Goal: Transaction & Acquisition: Download file/media

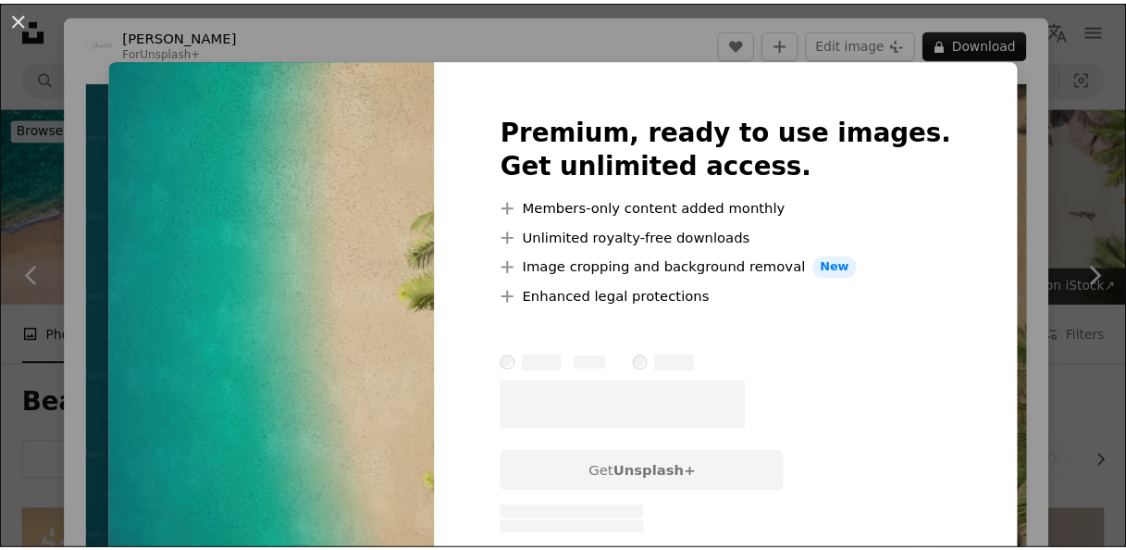
scroll to position [2184, 0]
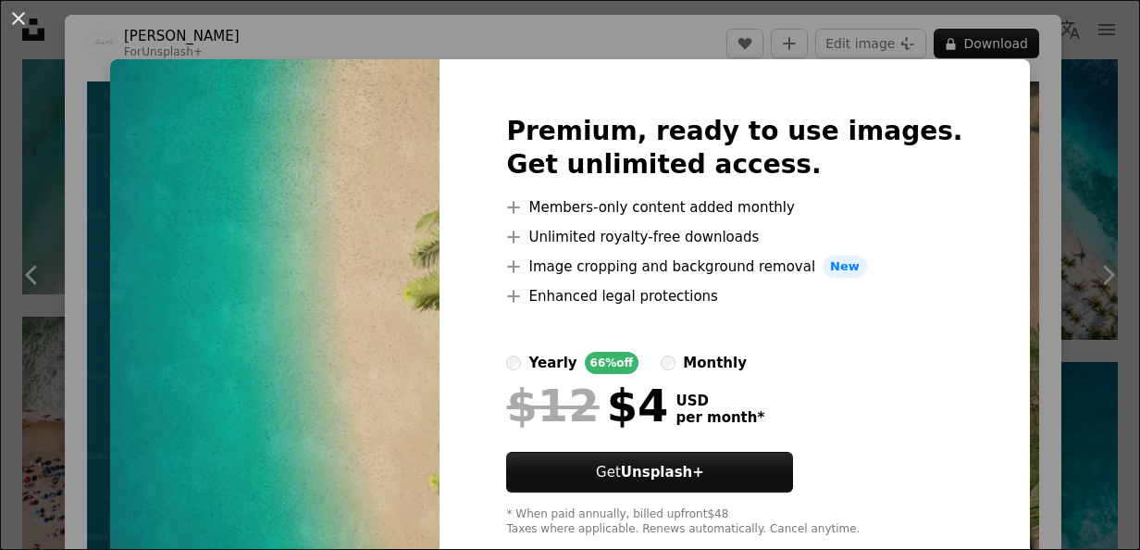
click at [1083, 194] on div "An X shape Premium, ready to use images. Get unlimited access. A plus sign Memb…" at bounding box center [570, 275] width 1140 height 550
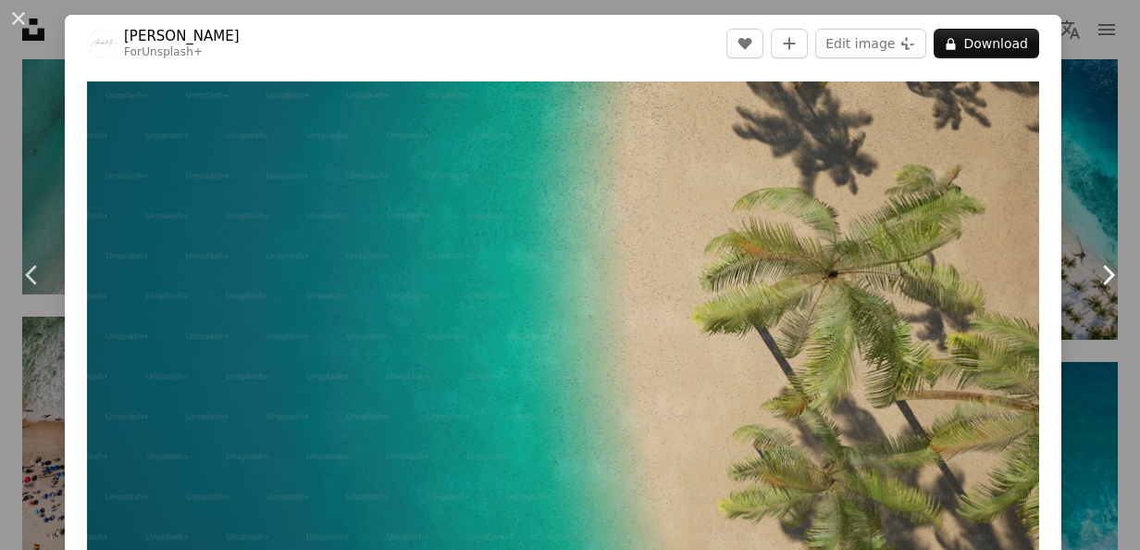
click at [1081, 194] on link "Chevron right" at bounding box center [1107, 275] width 65 height 178
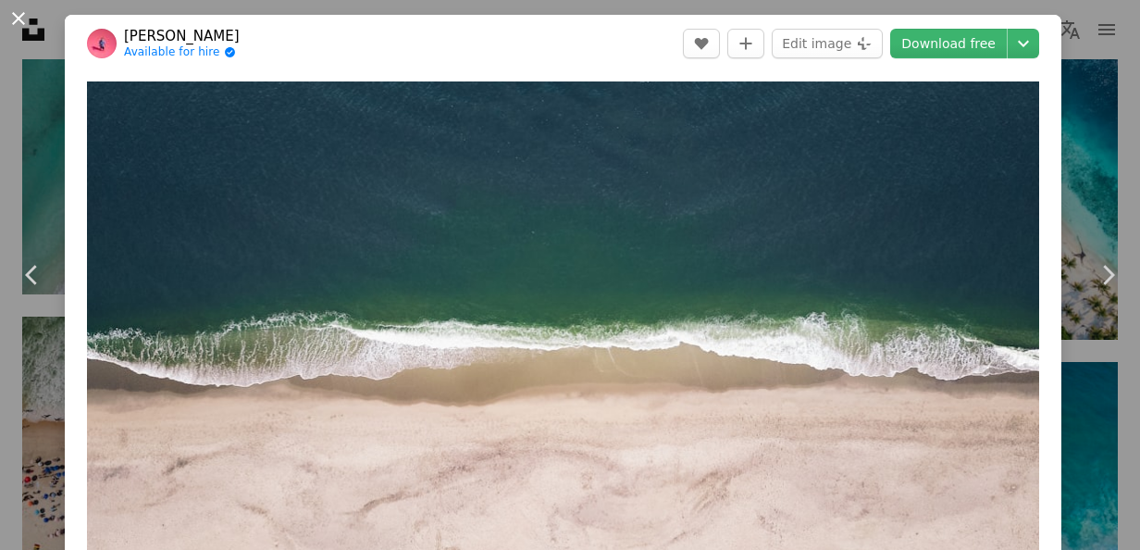
click at [19, 14] on button "An X shape" at bounding box center [18, 18] width 22 height 22
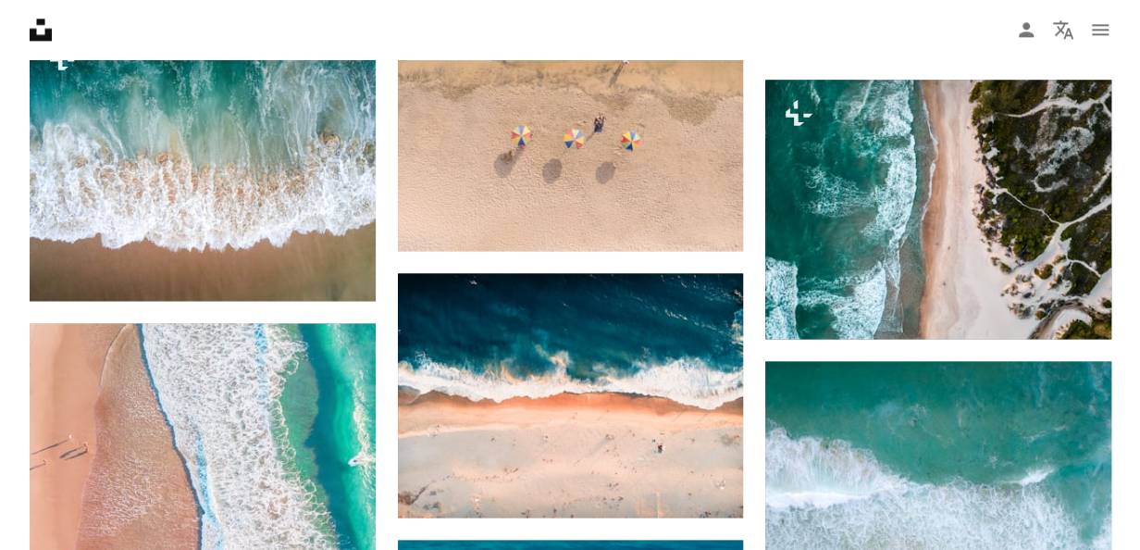
scroll to position [1344, 0]
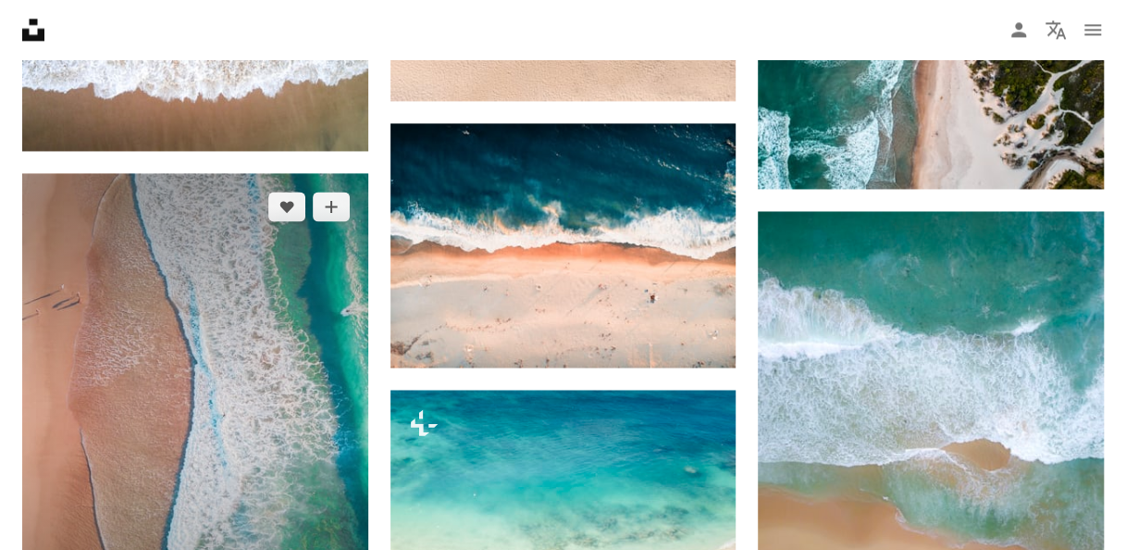
click at [241, 347] on img at bounding box center [195, 415] width 346 height 484
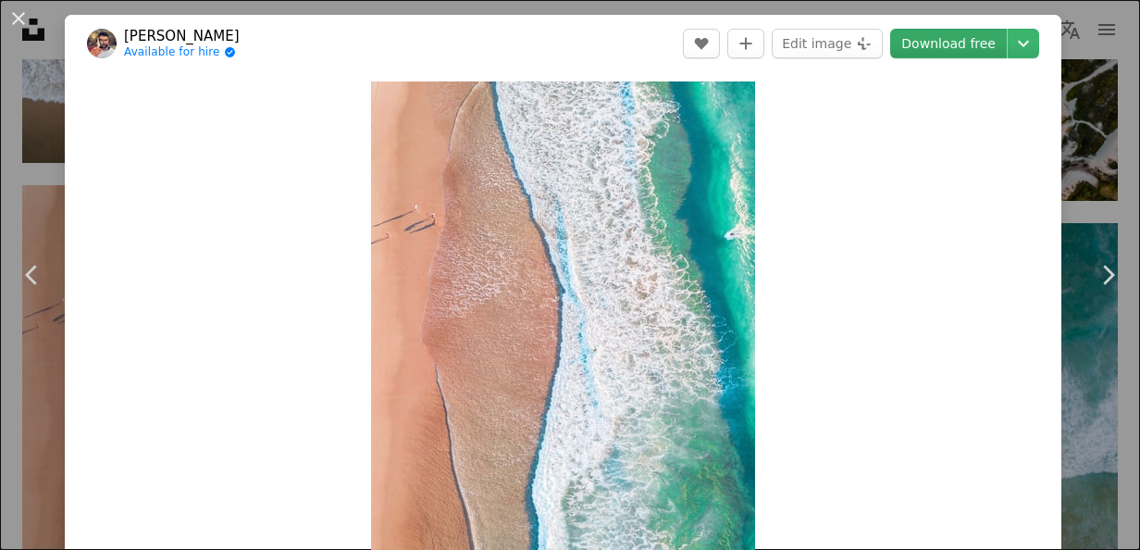
click at [959, 40] on link "Download free" at bounding box center [948, 44] width 117 height 30
